Goal: Information Seeking & Learning: Learn about a topic

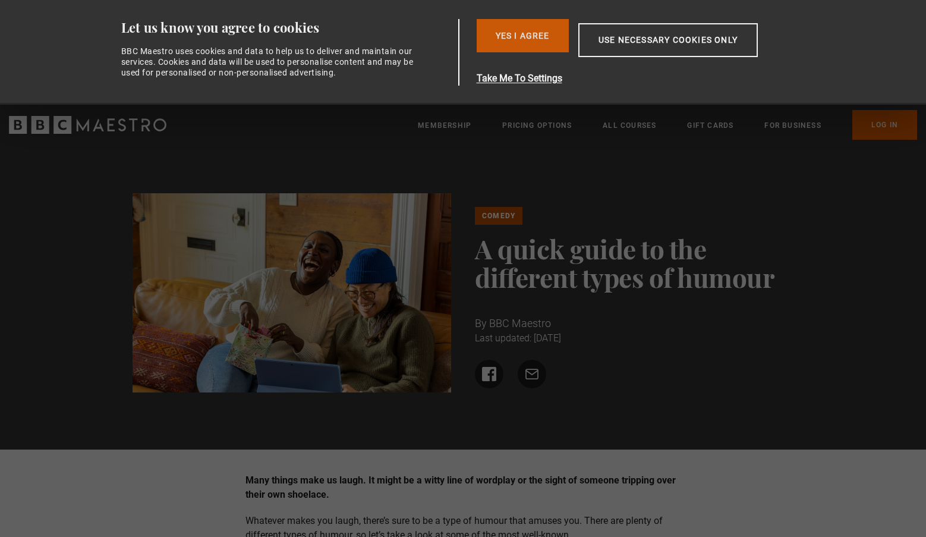
click at [531, 37] on button "Yes I Agree" at bounding box center [523, 35] width 92 height 33
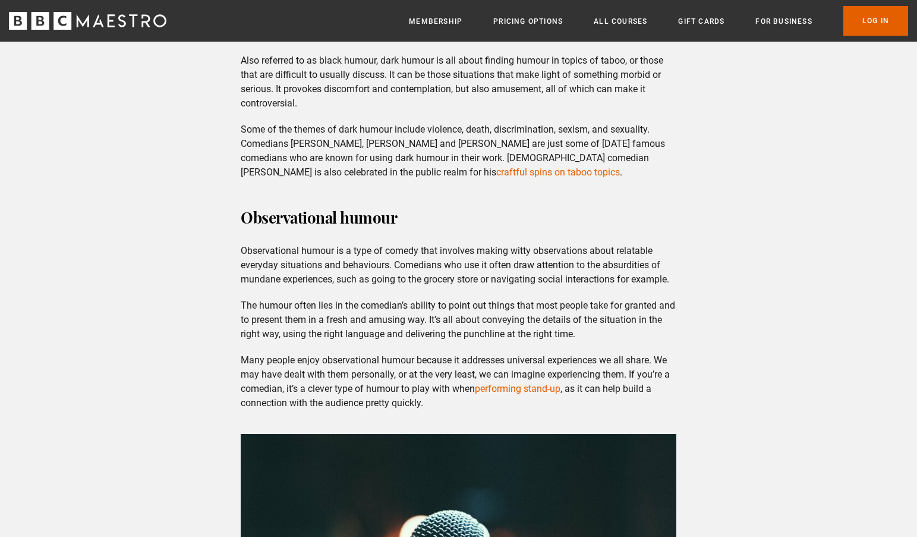
scroll to position [1248, 0]
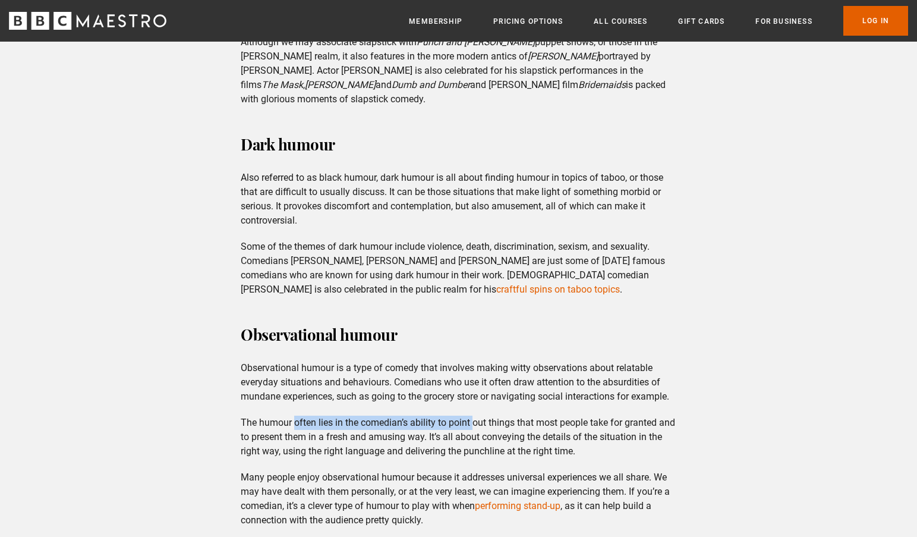
drag, startPoint x: 296, startPoint y: 403, endPoint x: 477, endPoint y: 402, distance: 180.7
click at [476, 416] on p "The humour often lies in the comedian’s ability to point out things that most p…" at bounding box center [459, 437] width 436 height 43
click at [477, 416] on p "The humour often lies in the comedian’s ability to point out things that most p…" at bounding box center [459, 437] width 436 height 43
drag, startPoint x: 494, startPoint y: 409, endPoint x: 611, endPoint y: 410, distance: 117.1
click at [600, 416] on p "The humour often lies in the comedian’s ability to point out things that most p…" at bounding box center [459, 437] width 436 height 43
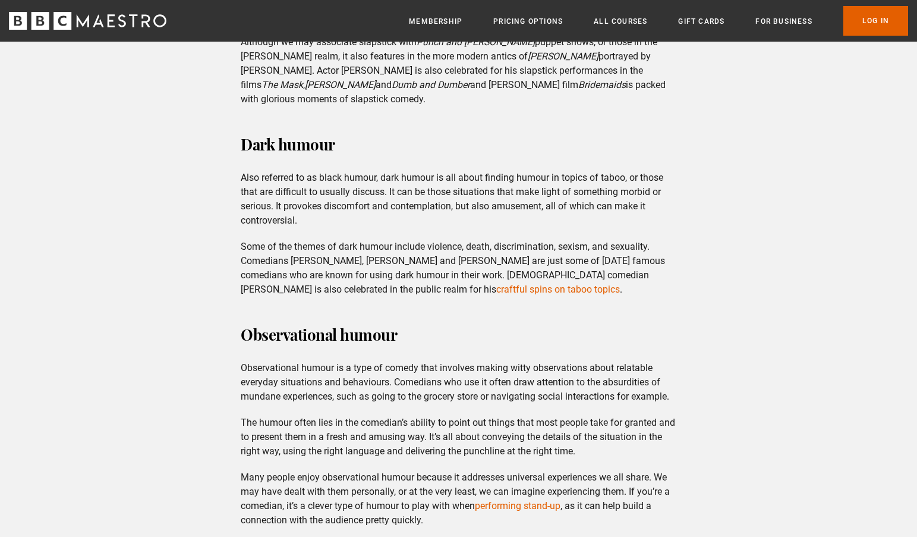
click at [612, 416] on p "The humour often lies in the comedian’s ability to point out things that most p…" at bounding box center [459, 437] width 436 height 43
drag, startPoint x: 530, startPoint y: 411, endPoint x: 666, endPoint y: 430, distance: 137.5
click at [666, 430] on p "The humour often lies in the comedian’s ability to point out things that most p…" at bounding box center [459, 437] width 436 height 43
